Goal: Information Seeking & Learning: Find specific fact

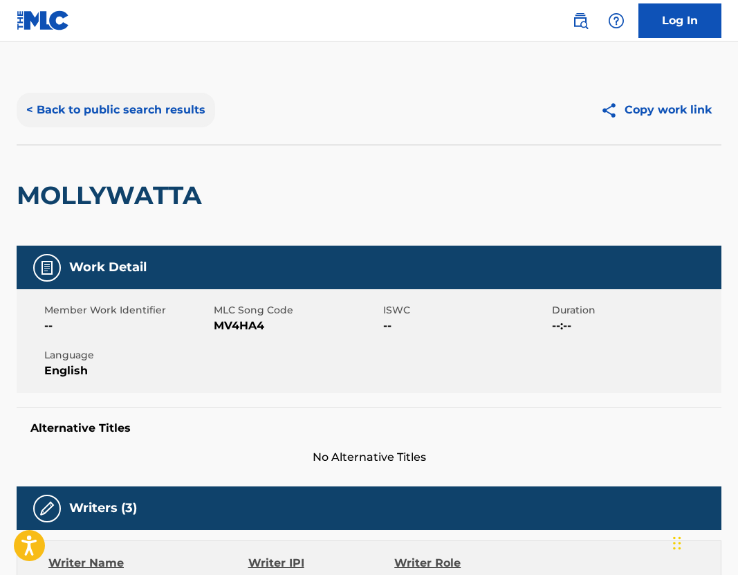
click at [147, 109] on button "< Back to public search results" at bounding box center [116, 110] width 199 height 35
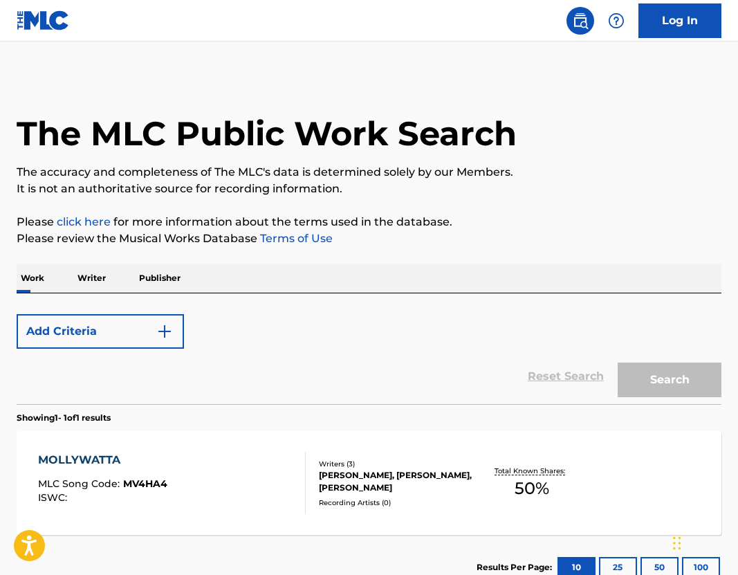
scroll to position [99, 0]
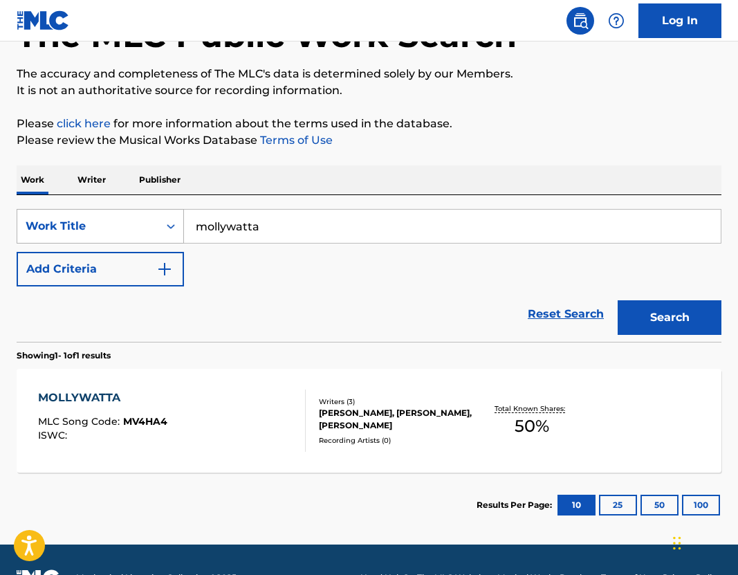
drag, startPoint x: 276, startPoint y: 224, endPoint x: 94, endPoint y: 218, distance: 182.1
click at [94, 218] on div "SearchWithCriteria59a8cad0-c479-4091-a246-3121fd9e84ca Work Title mollywatta" at bounding box center [369, 226] width 705 height 35
type input "chill guy"
click at [645, 321] on button "Search" at bounding box center [670, 317] width 104 height 35
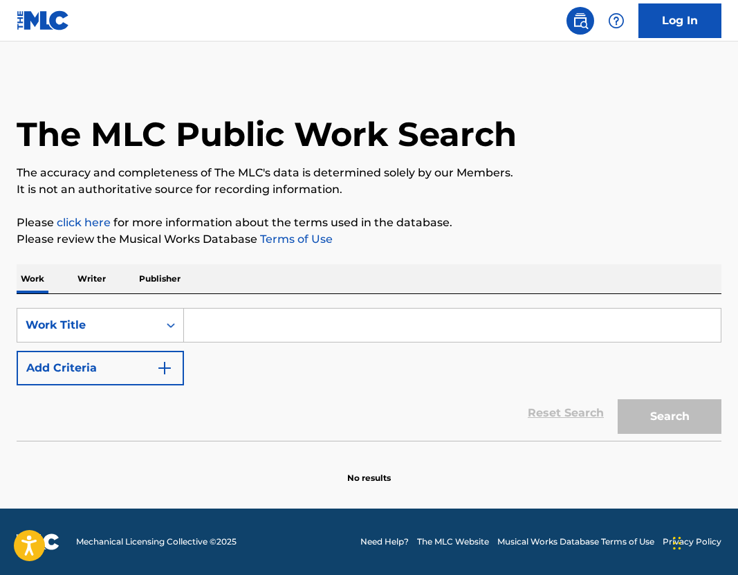
click at [254, 320] on input "Search Form" at bounding box center [452, 325] width 537 height 33
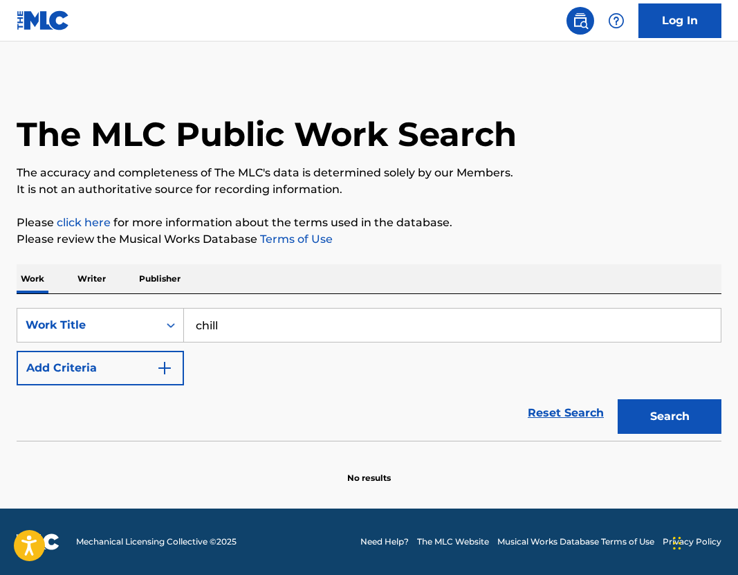
type input "chill guy"
click at [669, 403] on button "Search" at bounding box center [670, 416] width 104 height 35
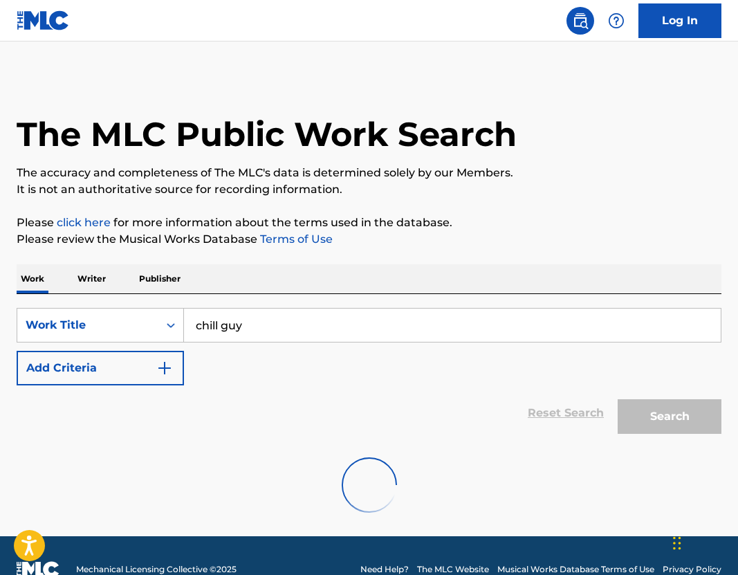
scroll to position [28, 0]
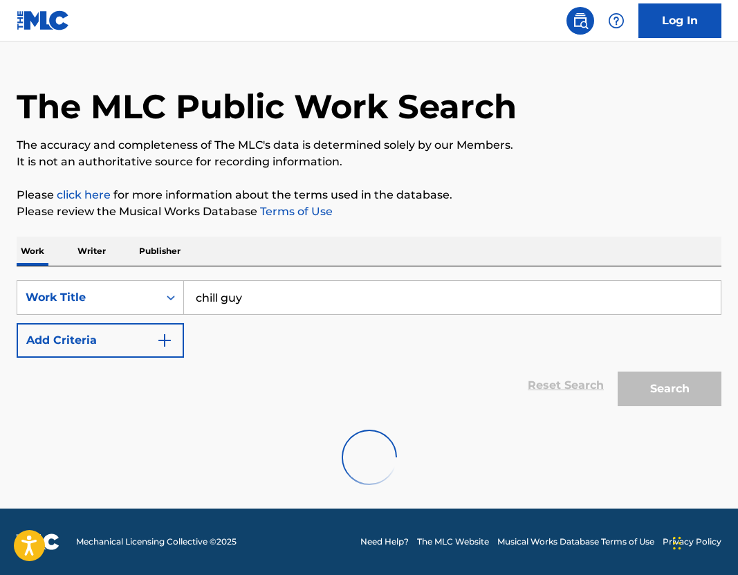
click at [129, 84] on div "The MLC Public Work Search" at bounding box center [369, 98] width 705 height 101
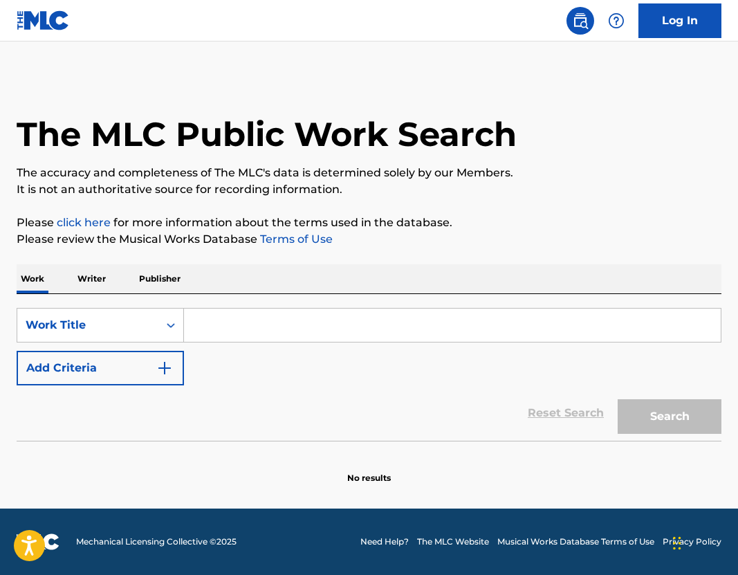
click at [231, 336] on input "Search Form" at bounding box center [452, 325] width 537 height 33
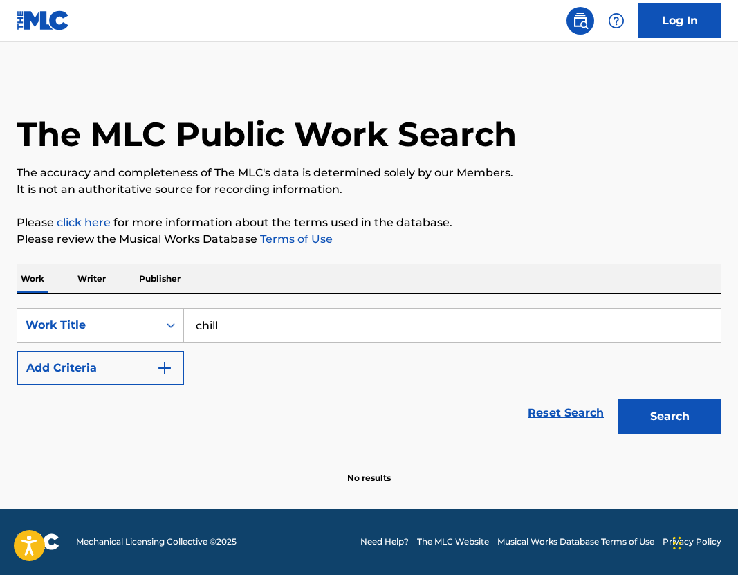
type input "chill guy"
click at [712, 420] on button "Search" at bounding box center [670, 416] width 104 height 35
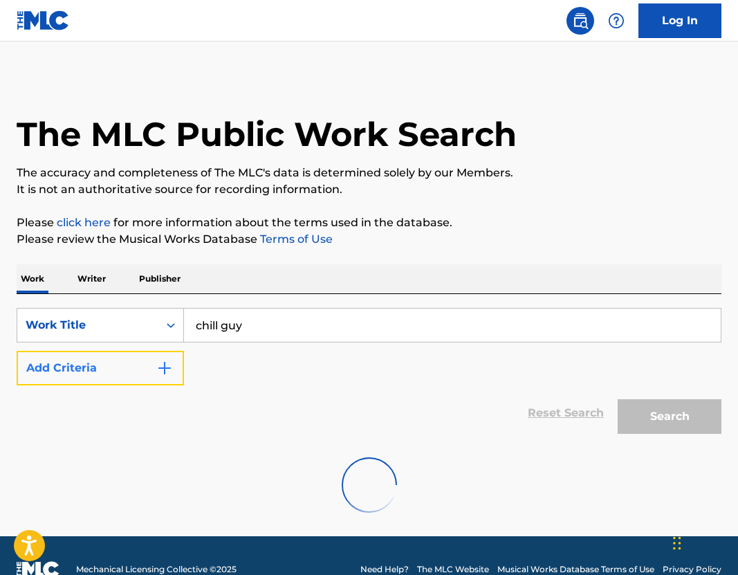
click at [107, 356] on button "Add Criteria" at bounding box center [100, 368] width 167 height 35
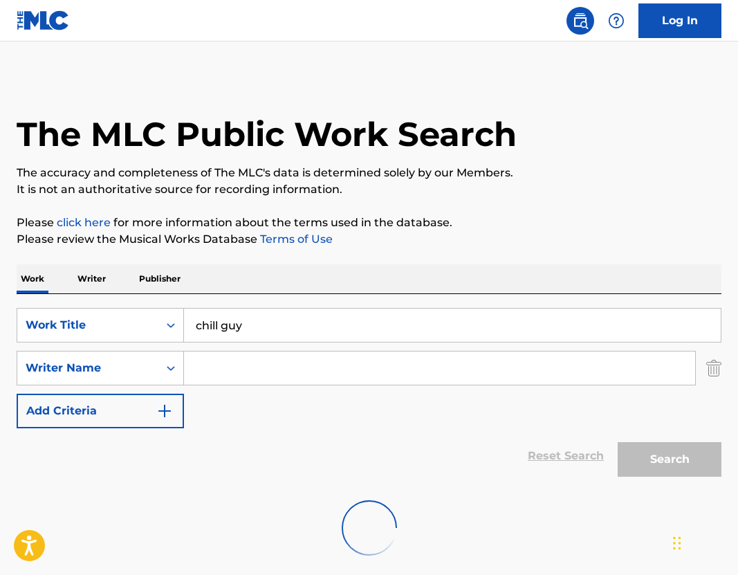
click at [238, 371] on input "Search Form" at bounding box center [439, 368] width 511 height 33
type input "ziare rivera"
click at [465, 419] on div "SearchWithCriteria27b68411-3b17-45c1-9e70-a6c2fa2b93a2 Work Title chill guy Sea…" at bounding box center [369, 368] width 705 height 120
click at [638, 463] on div "Search" at bounding box center [666, 455] width 111 height 55
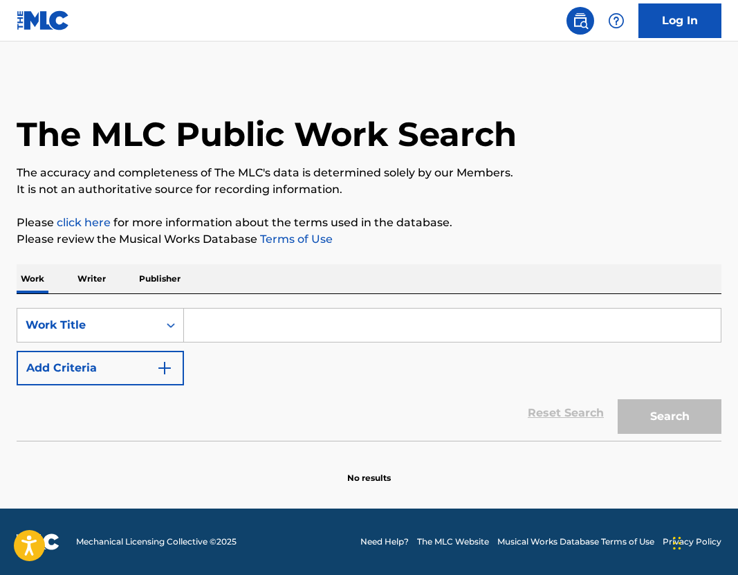
click at [228, 316] on input "Search Form" at bounding box center [452, 325] width 537 height 33
type input "chill guy"
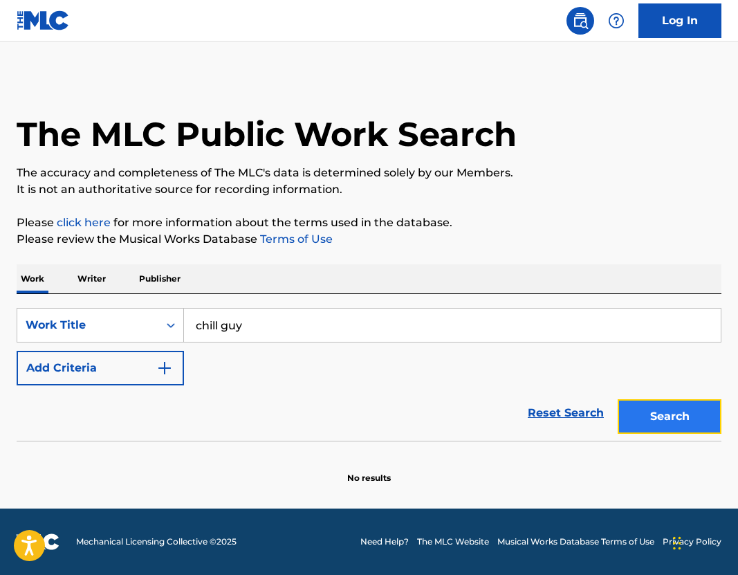
click at [678, 416] on button "Search" at bounding box center [670, 416] width 104 height 35
click at [350, 455] on p "No results" at bounding box center [369, 469] width 44 height 29
click at [265, 332] on input "chill guy" at bounding box center [452, 325] width 537 height 33
click at [653, 404] on button "Search" at bounding box center [670, 416] width 104 height 35
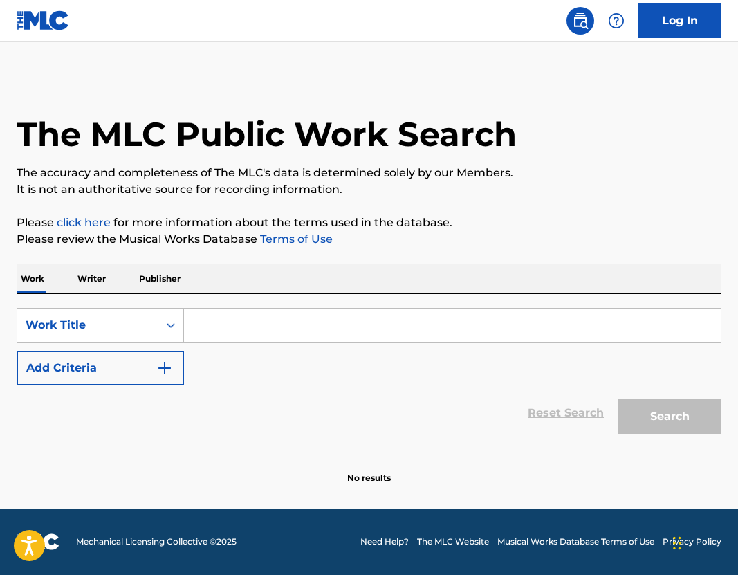
click at [352, 315] on input "Search Form" at bounding box center [452, 325] width 537 height 33
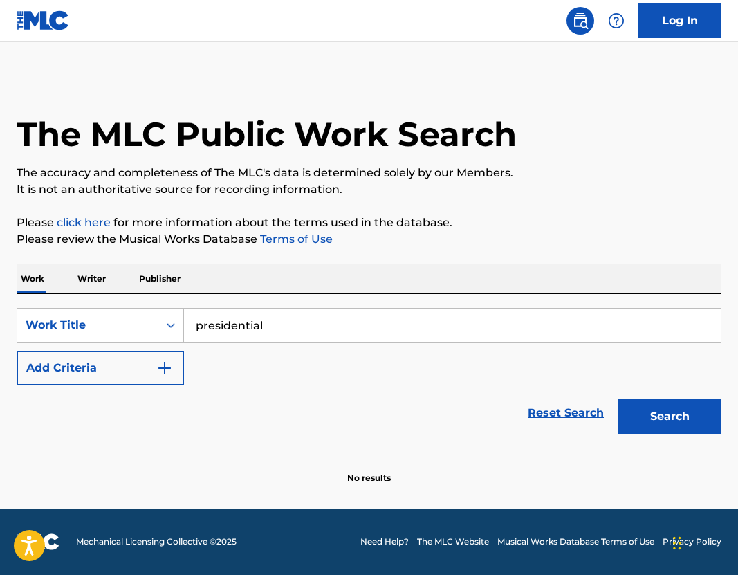
type input "presidential"
click at [129, 362] on button "Add Criteria" at bounding box center [100, 368] width 167 height 35
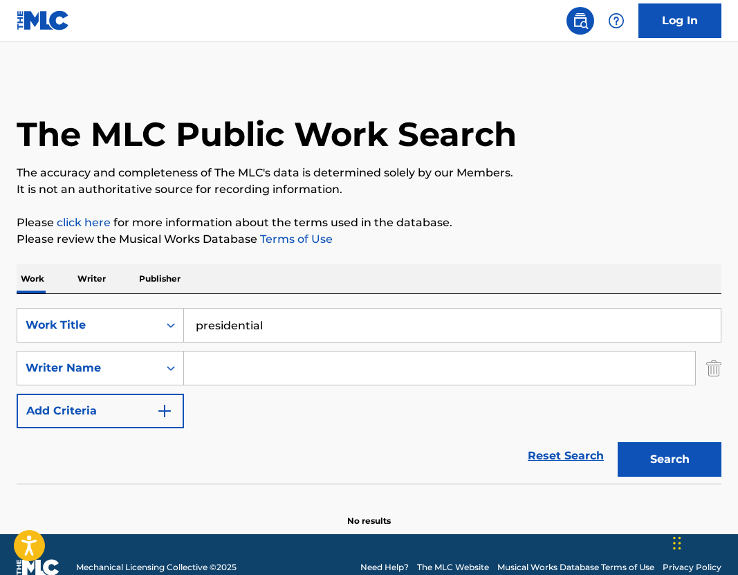
click at [275, 361] on input "Search Form" at bounding box center [439, 368] width 511 height 33
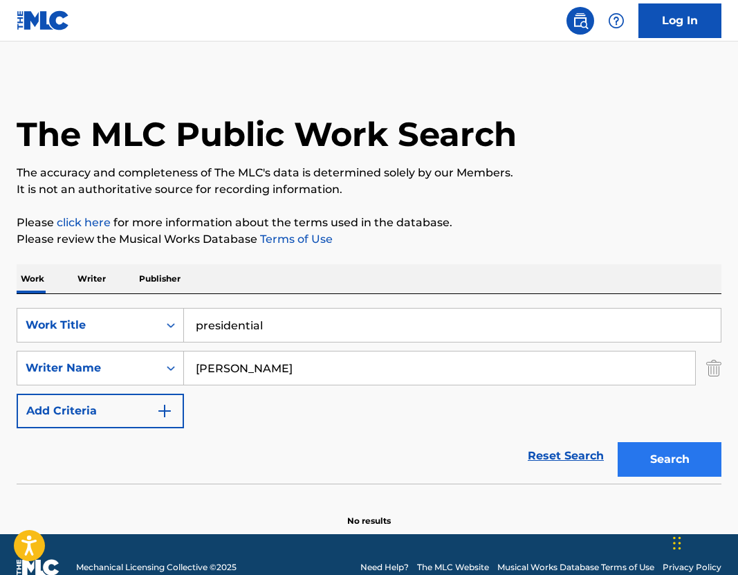
type input "zaire rivera"
click at [660, 458] on button "Search" at bounding box center [670, 459] width 104 height 35
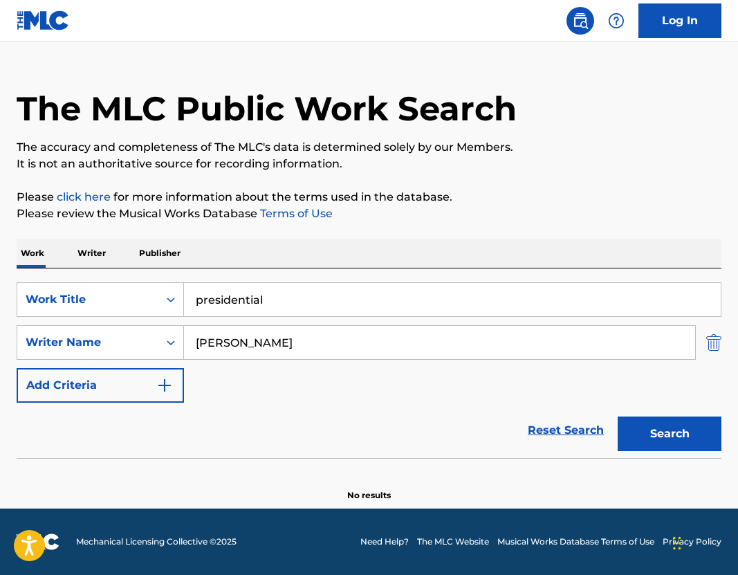
click at [720, 343] on img "Search Form" at bounding box center [714, 342] width 15 height 35
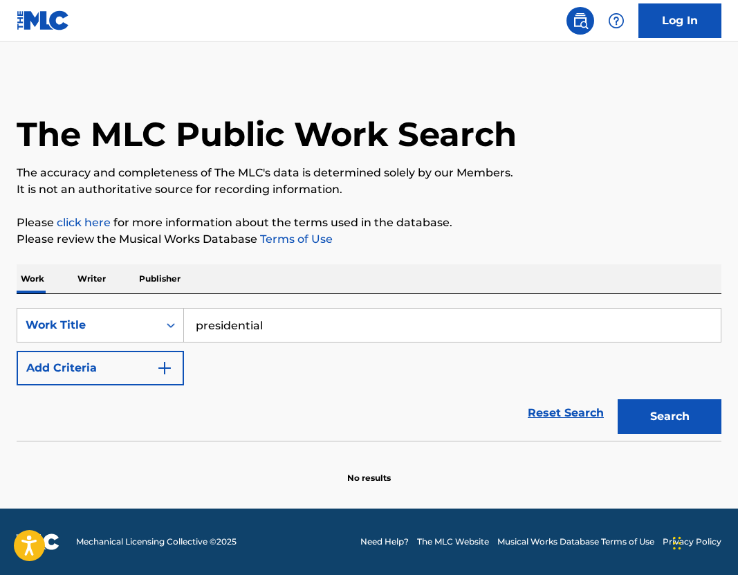
scroll to position [0, 0]
click at [671, 419] on button "Search" at bounding box center [670, 416] width 104 height 35
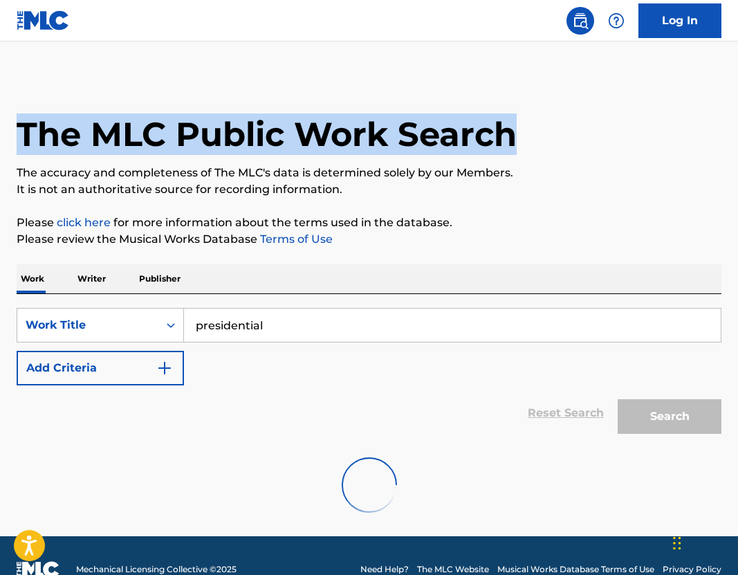
drag, startPoint x: 725, startPoint y: 114, endPoint x: 655, endPoint y: 109, distance: 70.1
click at [655, 109] on div "The MLC Public Work Search The accuracy and completeness of The MLC's data is d…" at bounding box center [369, 302] width 738 height 453
click at [655, 109] on div "The MLC Public Work Search" at bounding box center [369, 126] width 705 height 101
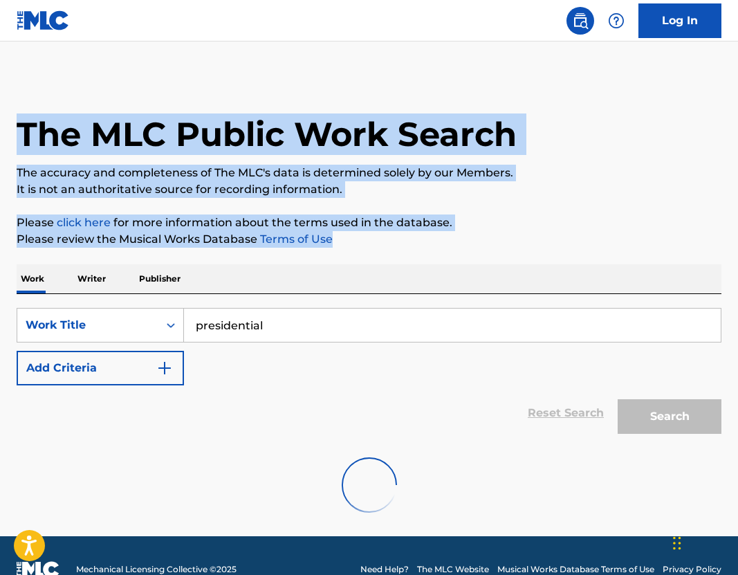
drag, startPoint x: 378, startPoint y: 242, endPoint x: 176, endPoint y: 66, distance: 267.8
click at [176, 66] on main "The MLC Public Work Search The accuracy and completeness of The MLC's data is d…" at bounding box center [369, 289] width 738 height 495
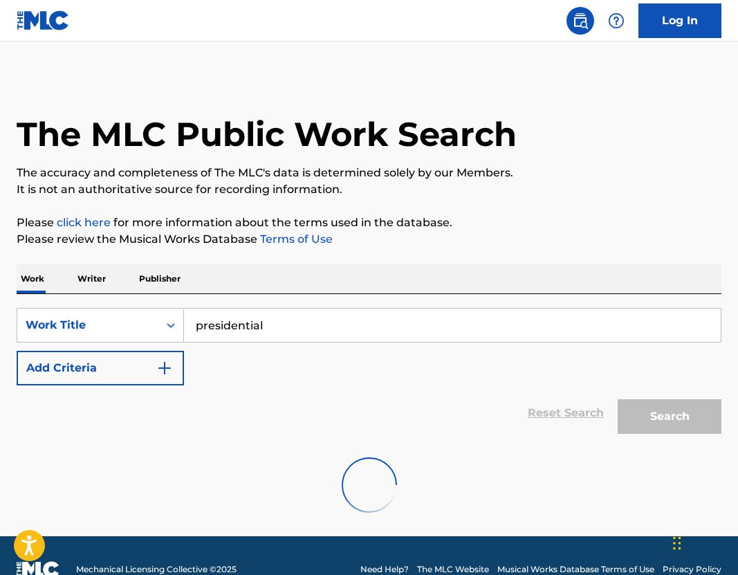
click at [201, 79] on div "The MLC Public Work Search" at bounding box center [369, 126] width 705 height 101
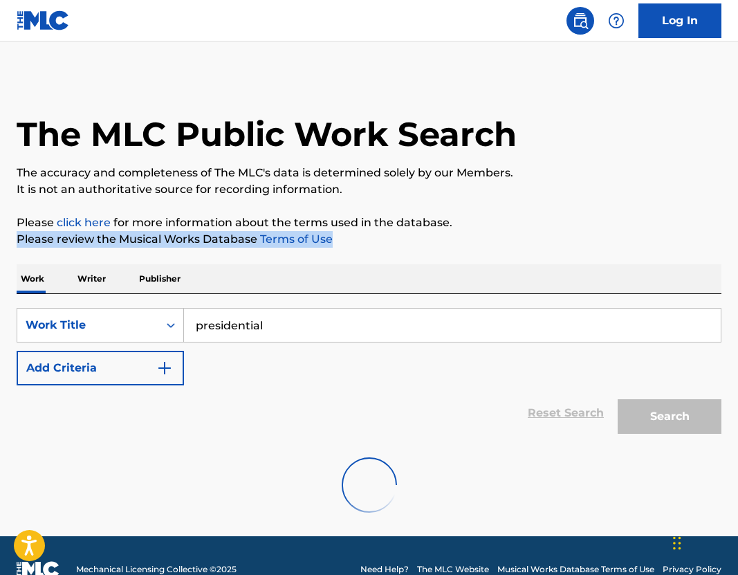
drag, startPoint x: 353, startPoint y: 244, endPoint x: 578, endPoint y: 224, distance: 225.9
click at [576, 224] on div "The MLC Public Work Search The accuracy and completeness of The MLC's data is d…" at bounding box center [369, 302] width 738 height 453
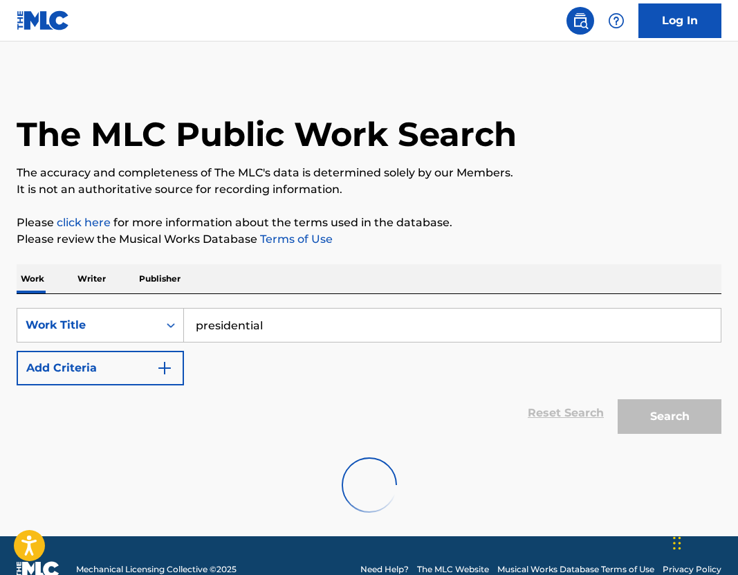
click at [588, 235] on p "Please review the Musical Works Database Terms of Use" at bounding box center [369, 239] width 705 height 17
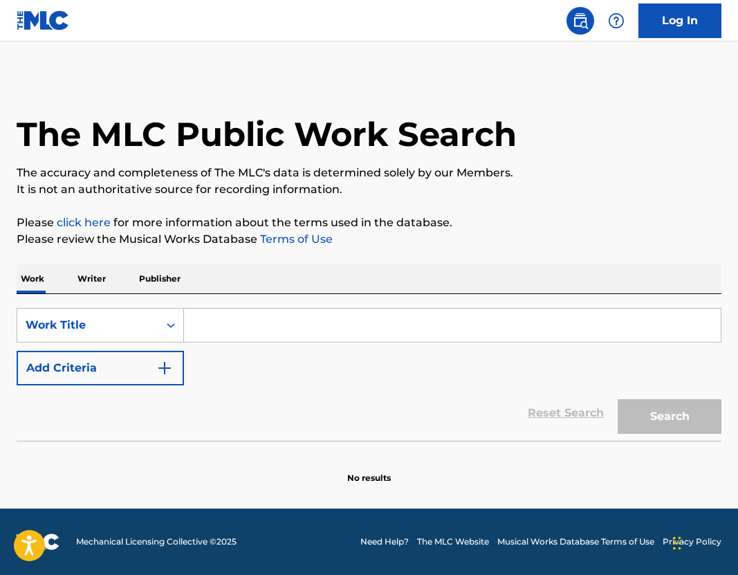
click at [311, 343] on div "SearchWithCriteria32020984-063c-4016-8322-b4403786071f Work Title Add Criteria" at bounding box center [369, 347] width 705 height 78
click at [291, 319] on input "Search Form" at bounding box center [452, 325] width 537 height 33
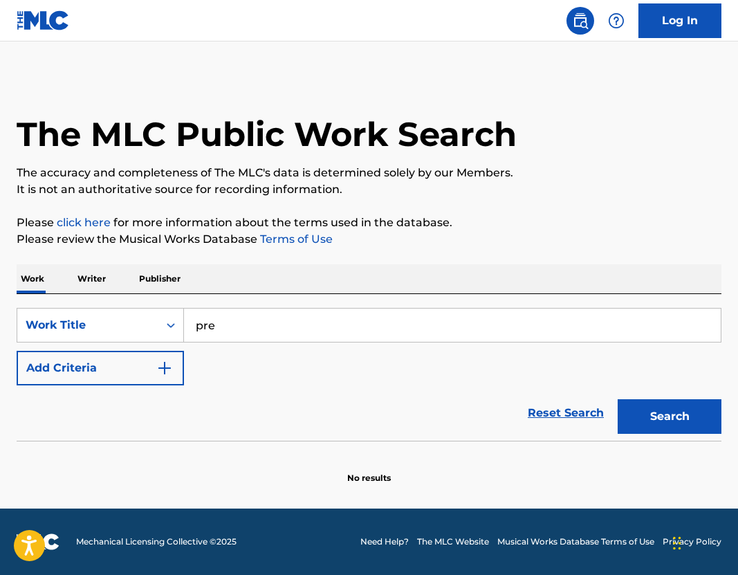
type input "presidential"
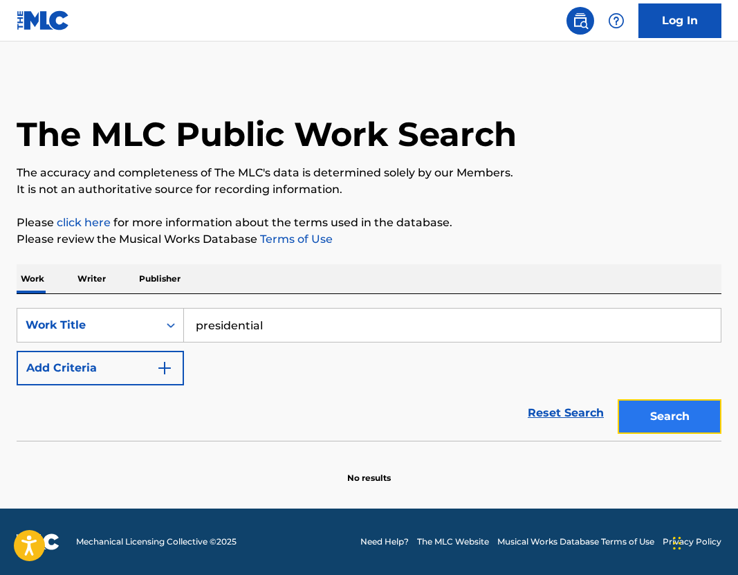
click at [673, 412] on button "Search" at bounding box center [670, 416] width 104 height 35
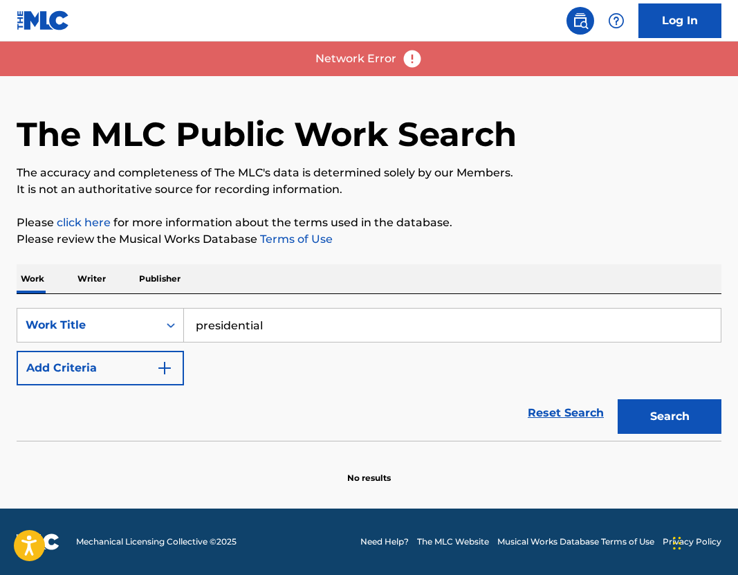
click at [366, 60] on p "Network Error" at bounding box center [356, 59] width 81 height 17
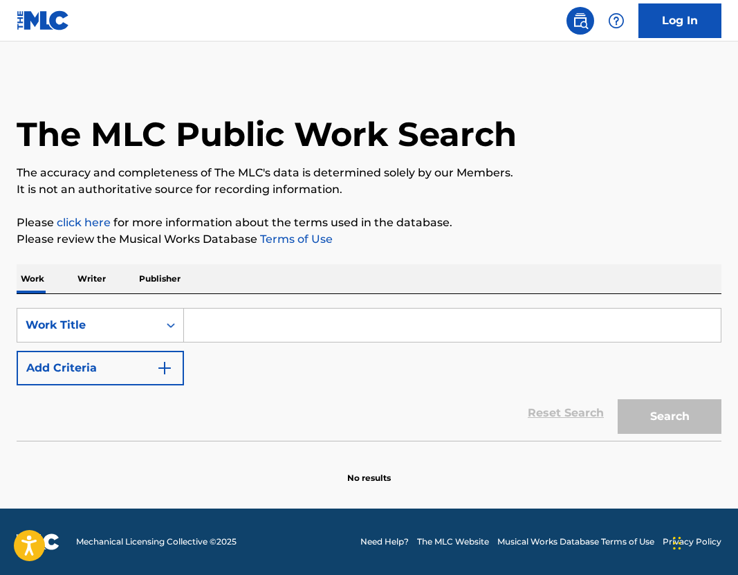
click at [260, 331] on input "Search Form" at bounding box center [452, 325] width 537 height 33
type input "chill guy"
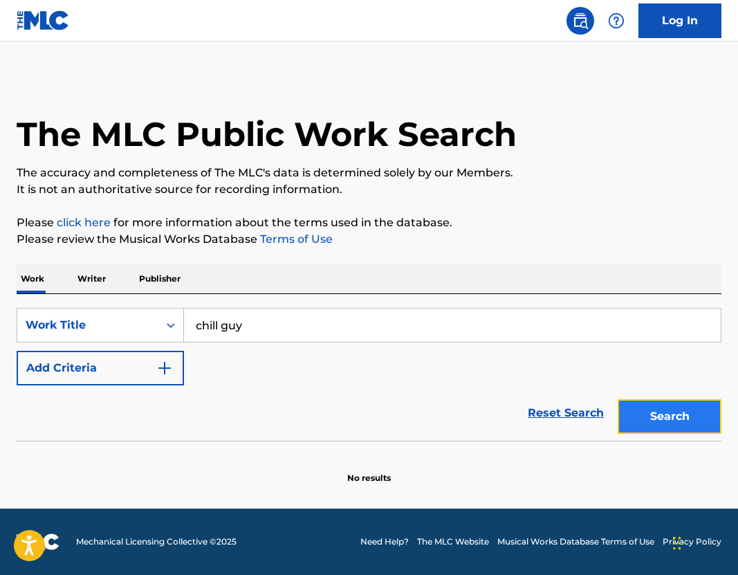
click at [655, 421] on button "Search" at bounding box center [670, 416] width 104 height 35
